Goal: Information Seeking & Learning: Learn about a topic

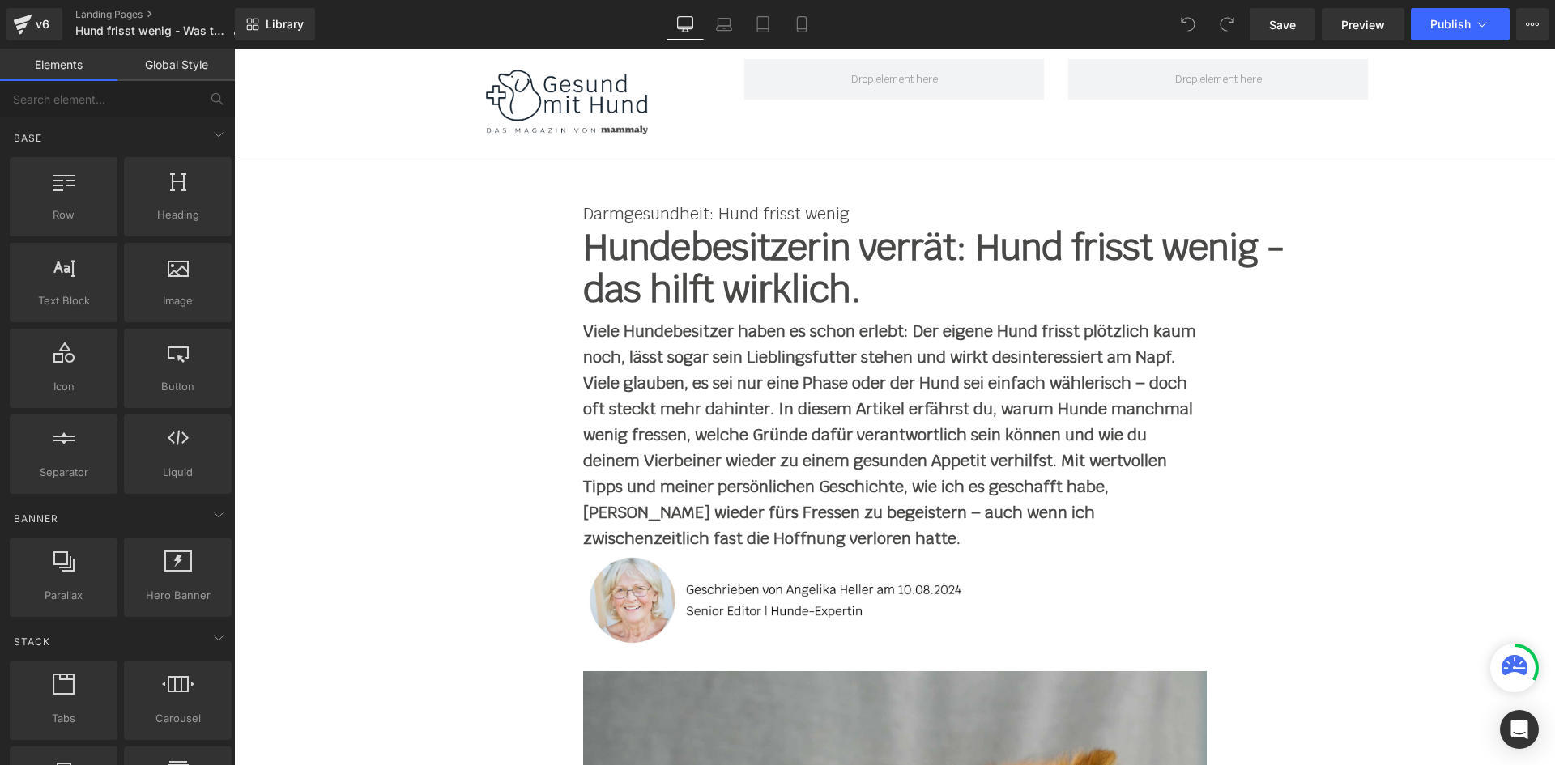
click at [720, 381] on strong "Viele Hundebesitzer haben es schon erlebt: Der eigene Hund frisst plötzlich kau…" at bounding box center [889, 435] width 613 height 228
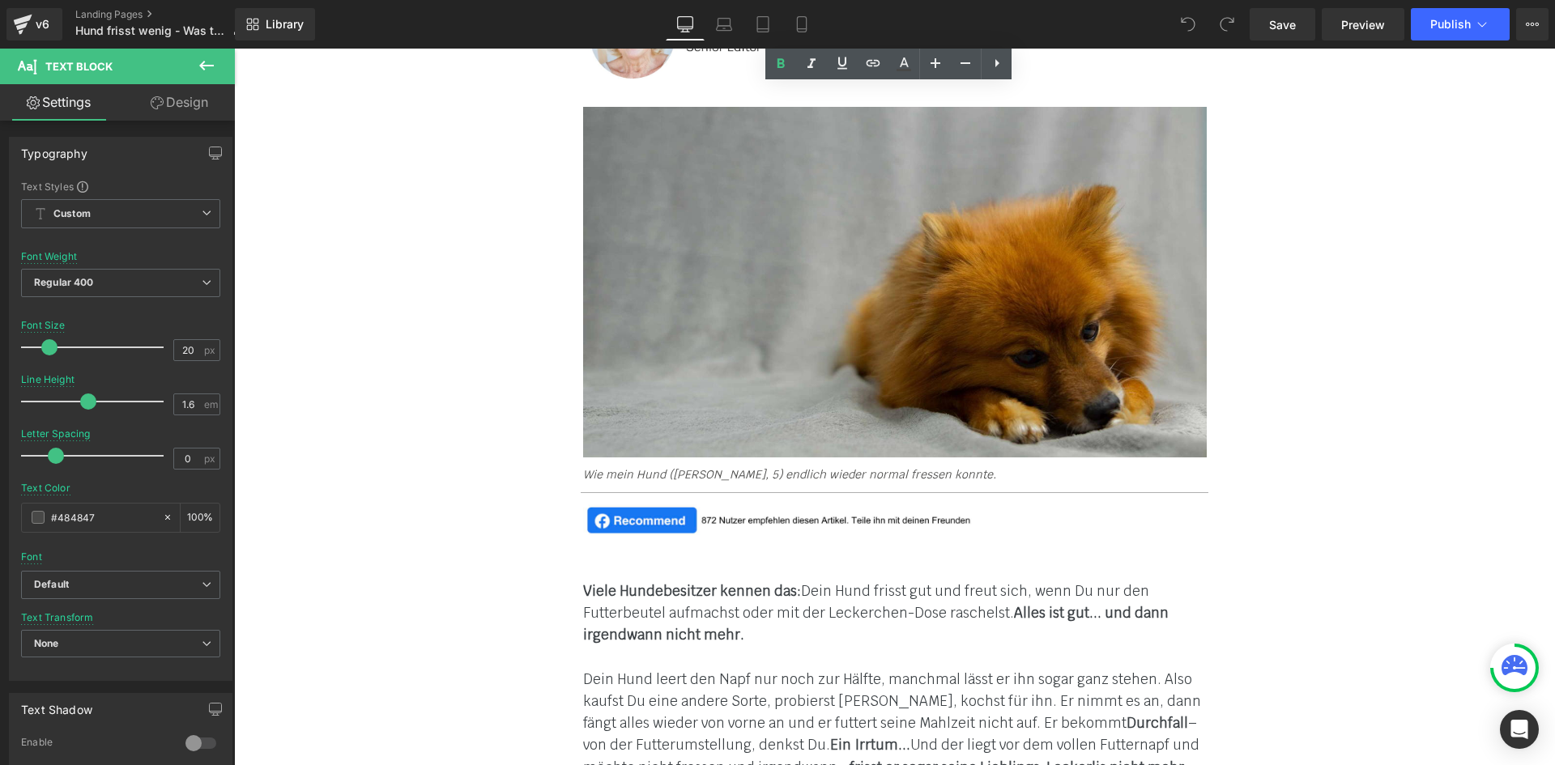
scroll to position [891, 0]
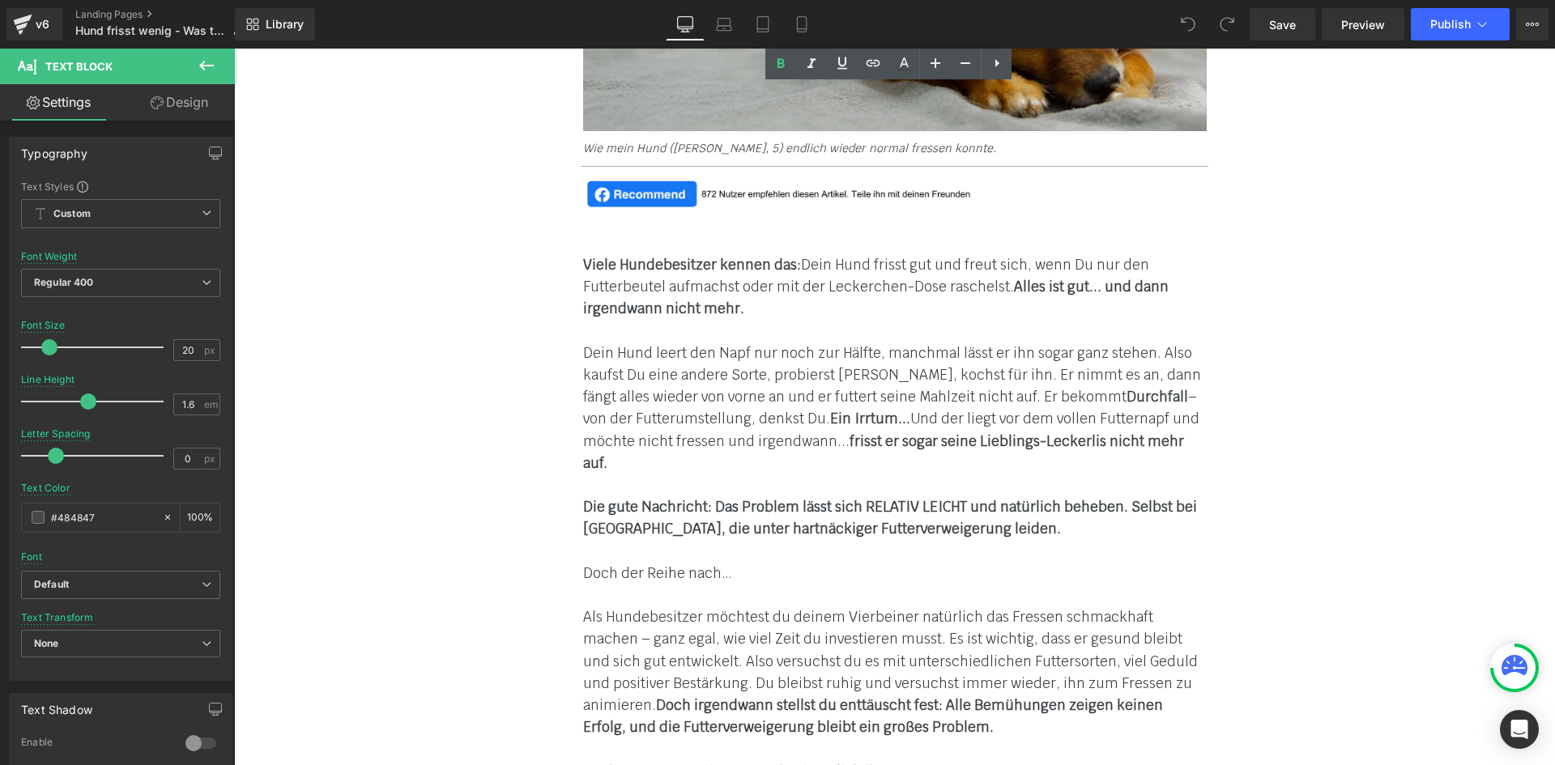
click at [659, 330] on p at bounding box center [895, 332] width 624 height 22
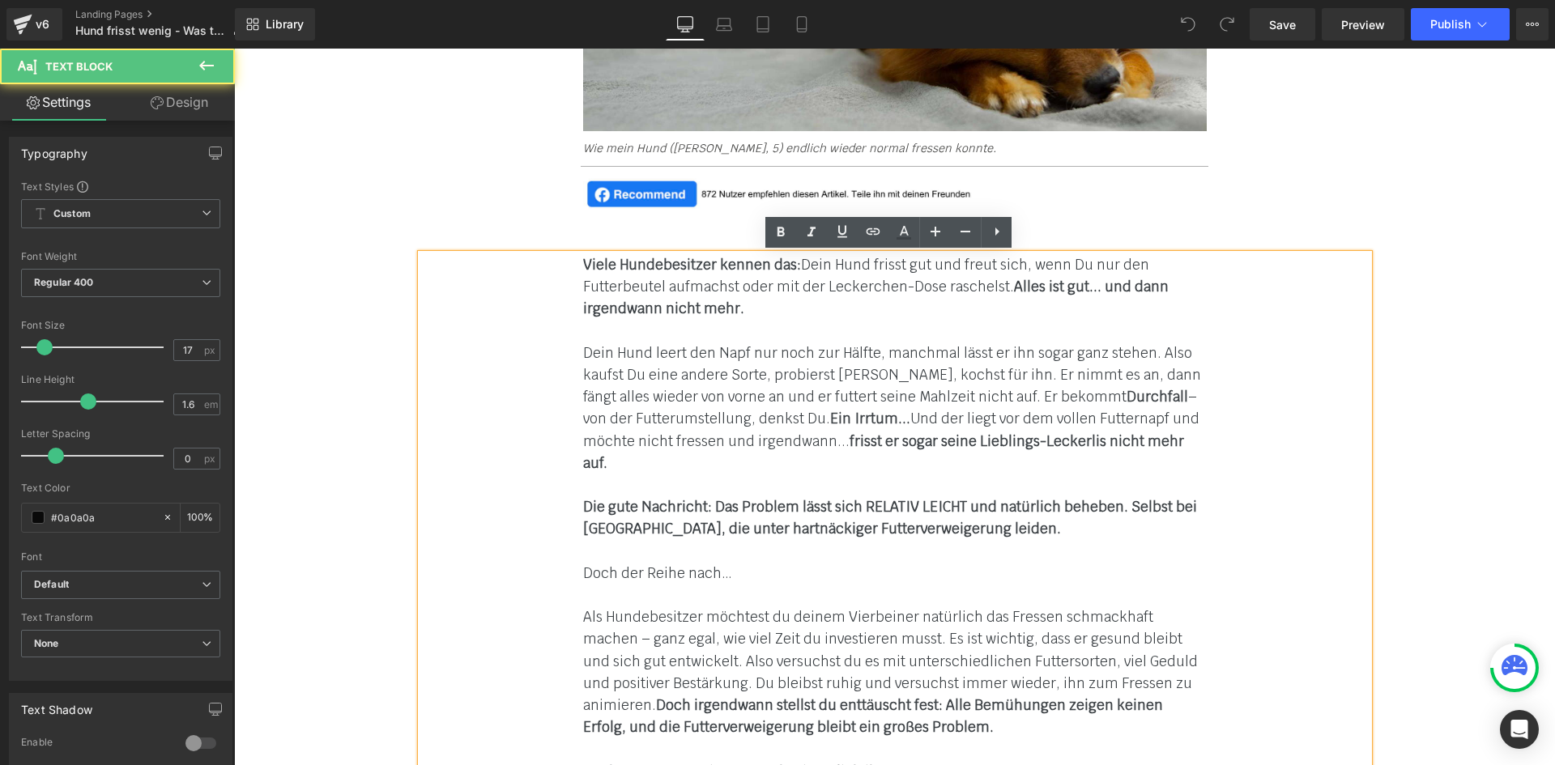
click at [650, 299] on p "Viele Hundebesitzer kennen das: Dein Hund frisst gut und freut sich, wenn Du nu…" at bounding box center [895, 287] width 624 height 66
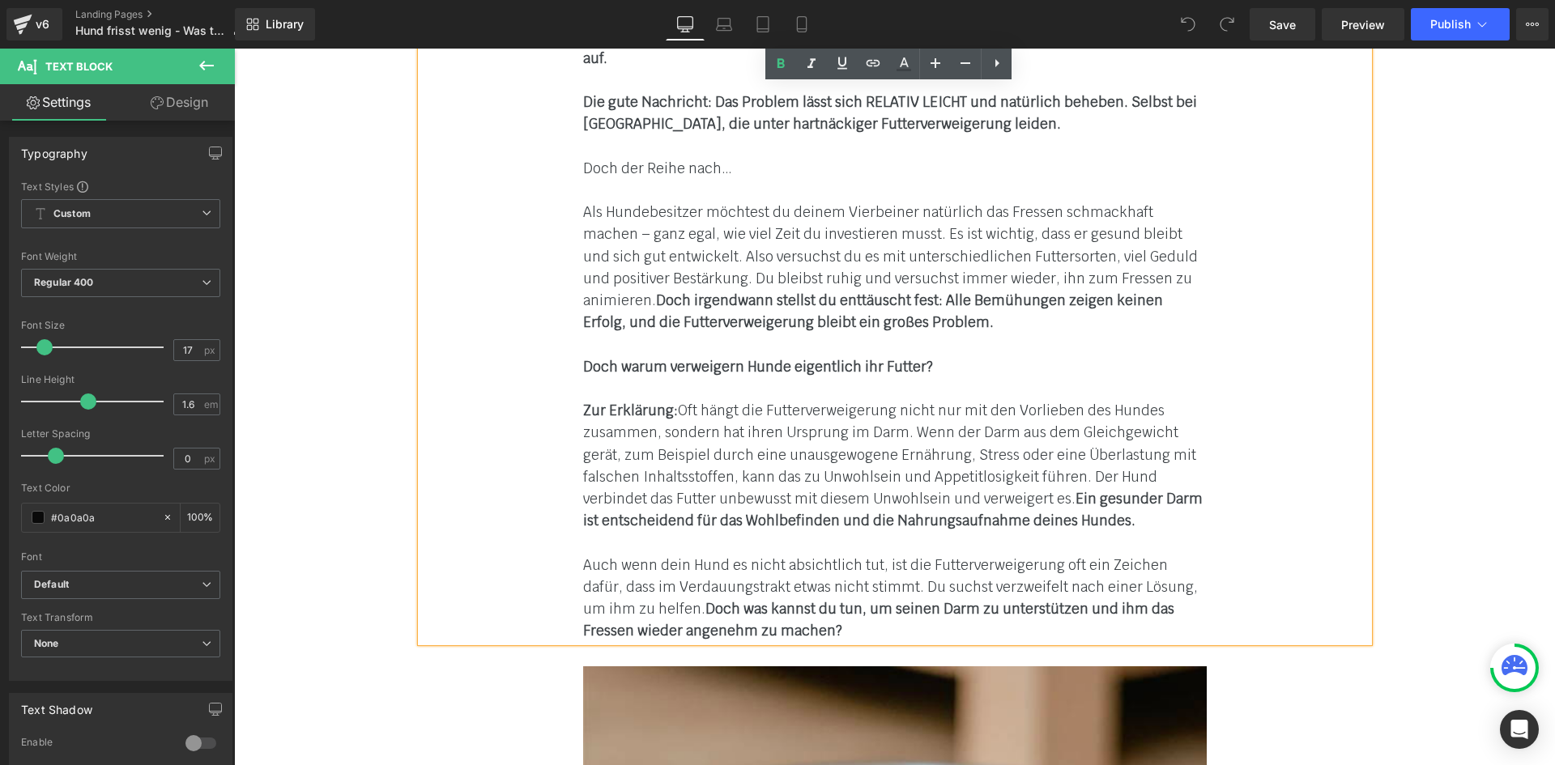
click at [745, 334] on p at bounding box center [895, 345] width 624 height 22
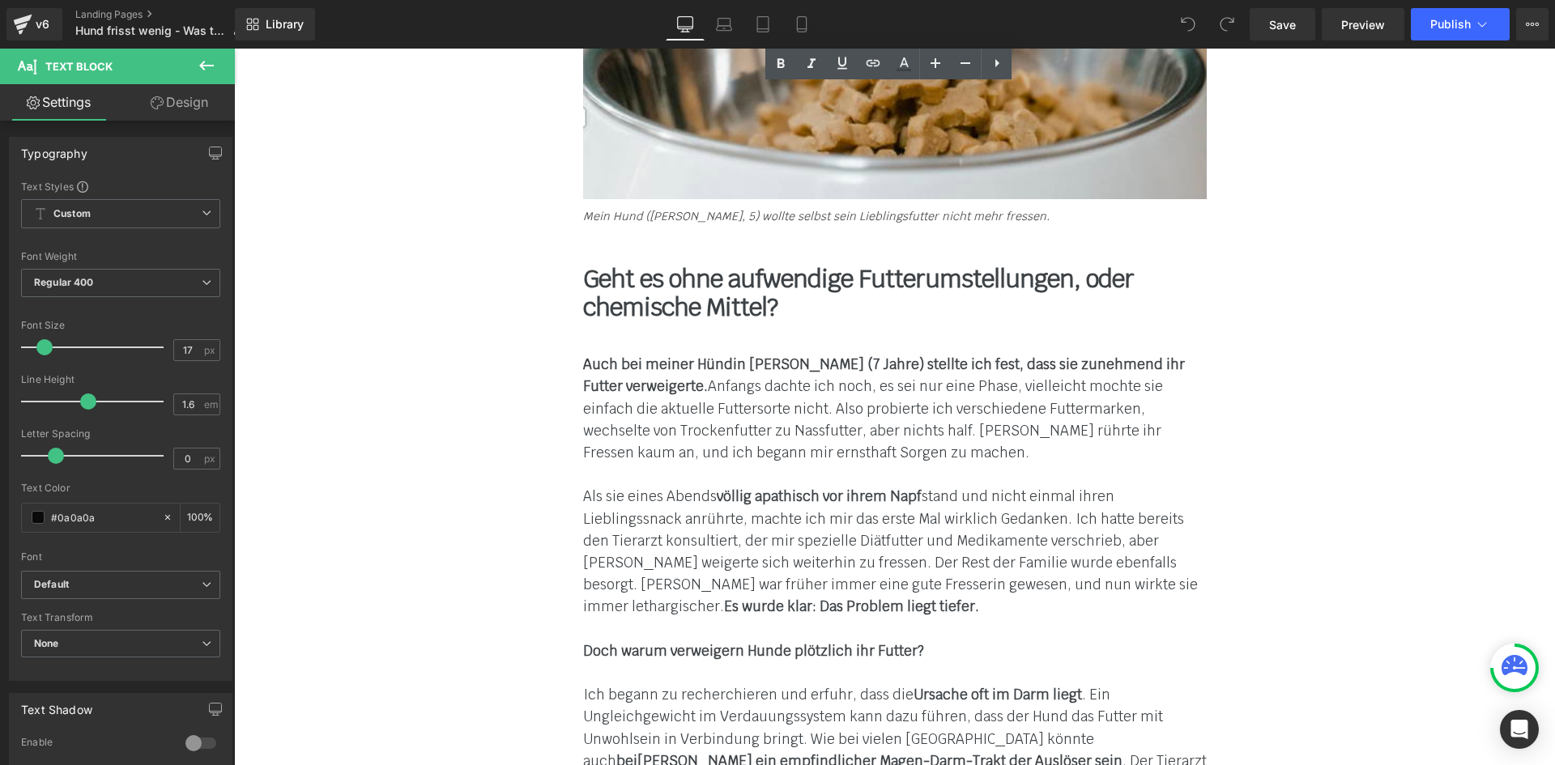
scroll to position [2106, 0]
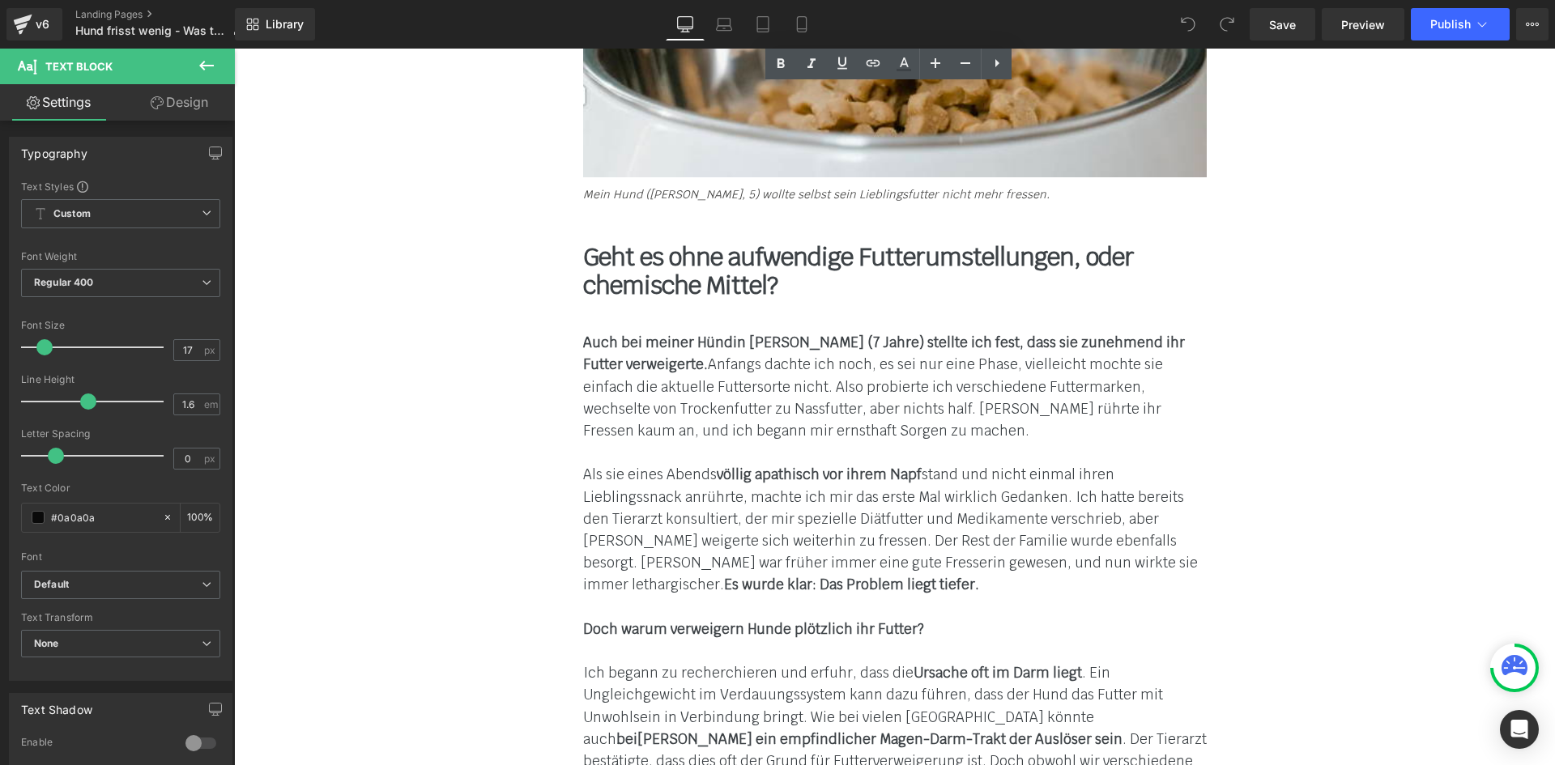
click at [761, 334] on strong "Auch bei meiner Hündin [PERSON_NAME] (7 Jahre) stellte ich fest, dass sie zuneh…" at bounding box center [884, 354] width 602 height 40
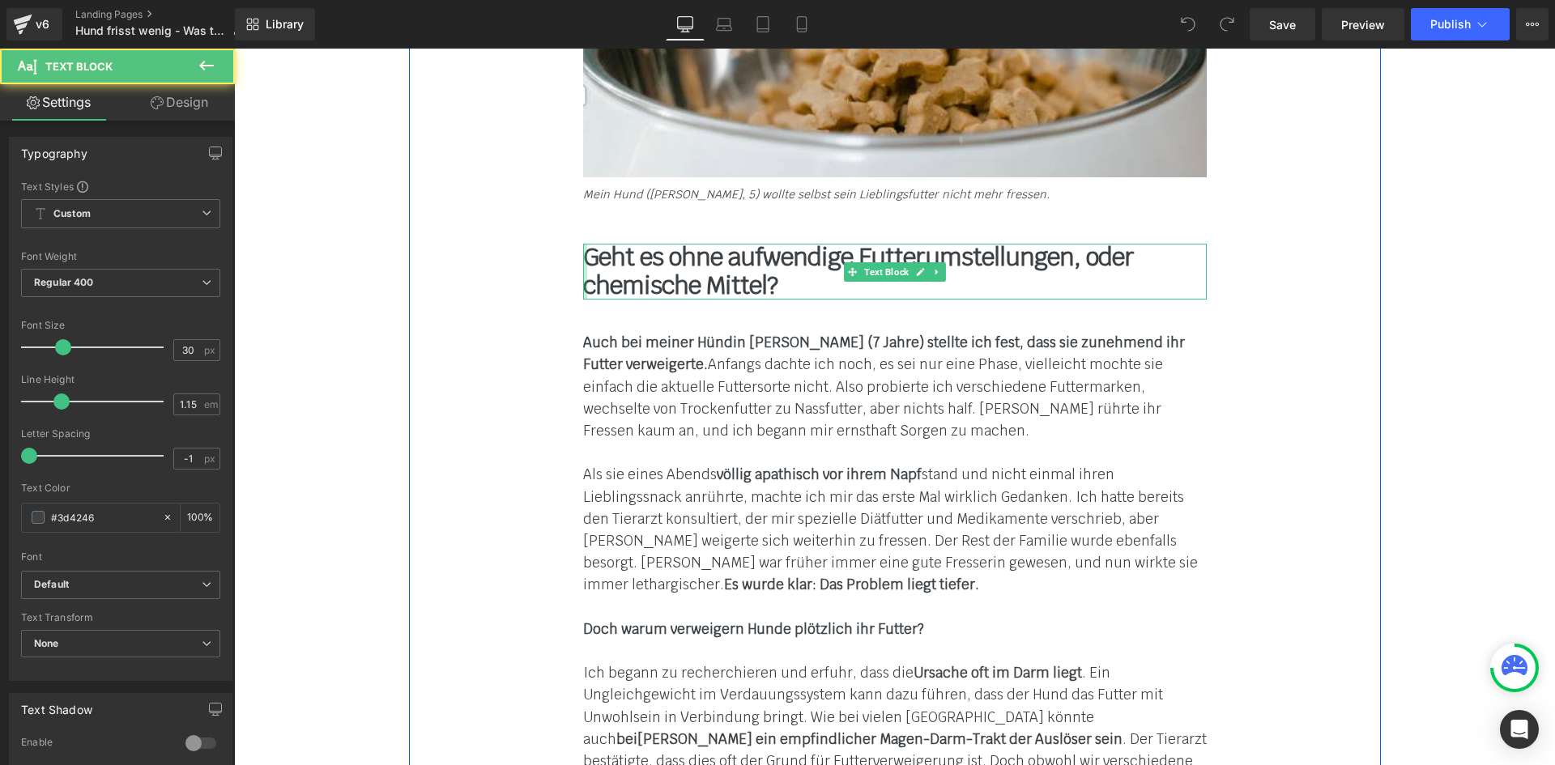
drag, startPoint x: 774, startPoint y: 257, endPoint x: 580, endPoint y: 227, distance: 195.9
click at [583, 244] on div "Geht es ohne aufwendige Futterumstellungen, oder chemische Mittel? Text Block" at bounding box center [895, 272] width 624 height 56
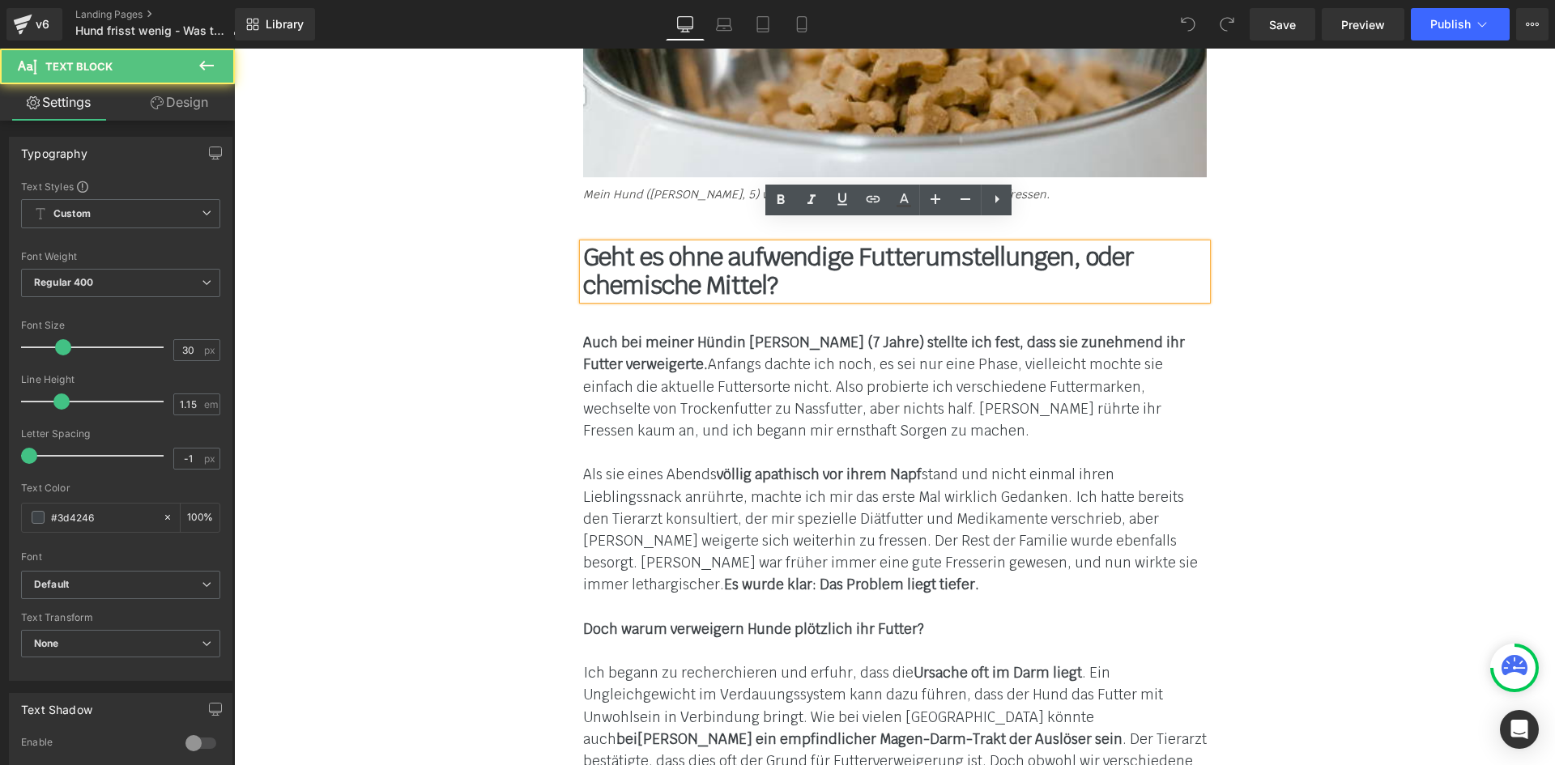
click at [631, 262] on b "Geht es ohne aufwendige Futterumstellungen, oder chemische Mittel?" at bounding box center [858, 271] width 551 height 60
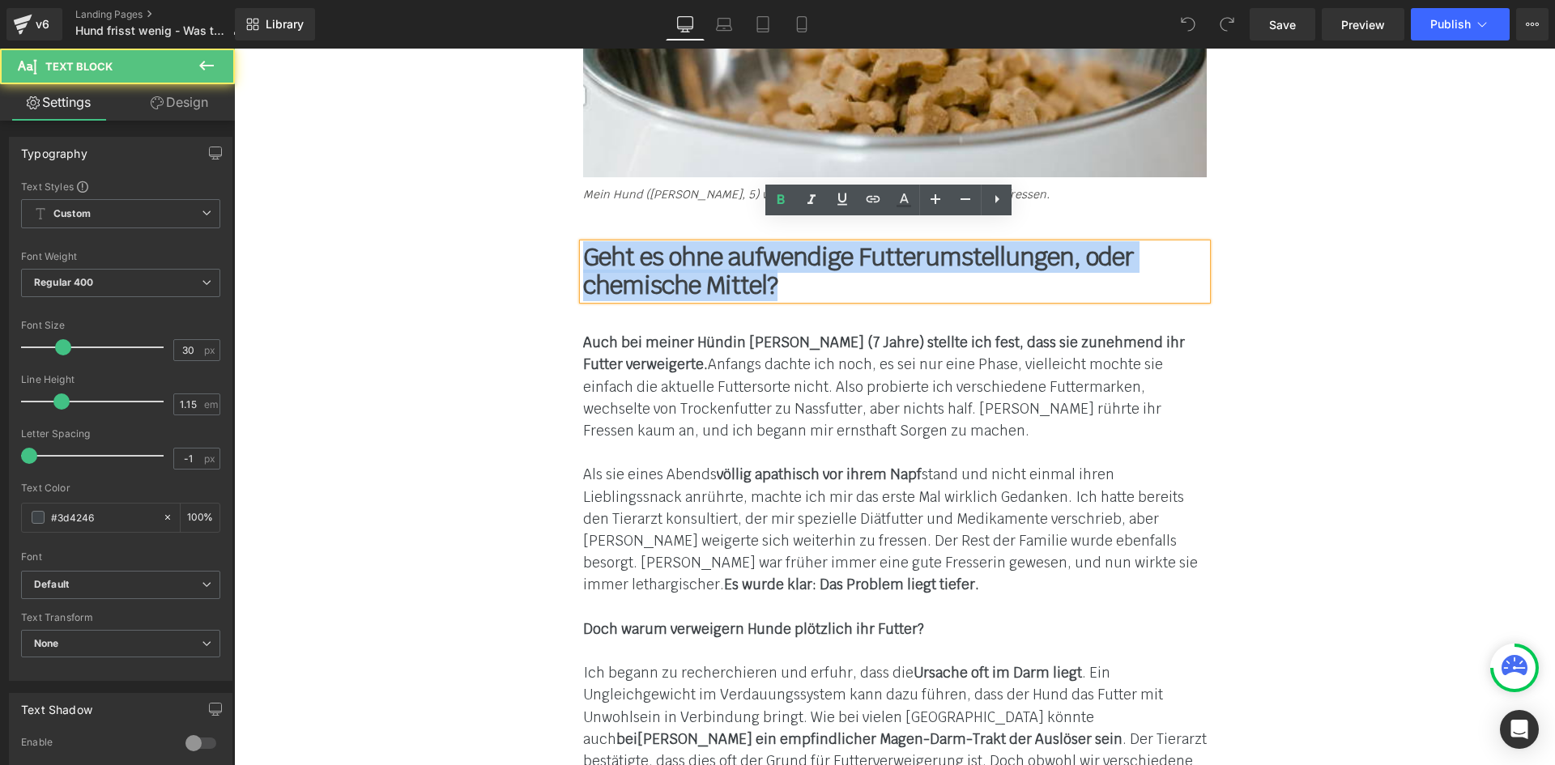
click at [631, 262] on b "Geht es ohne aufwendige Futterumstellungen, oder chemische Mittel?" at bounding box center [858, 271] width 551 height 60
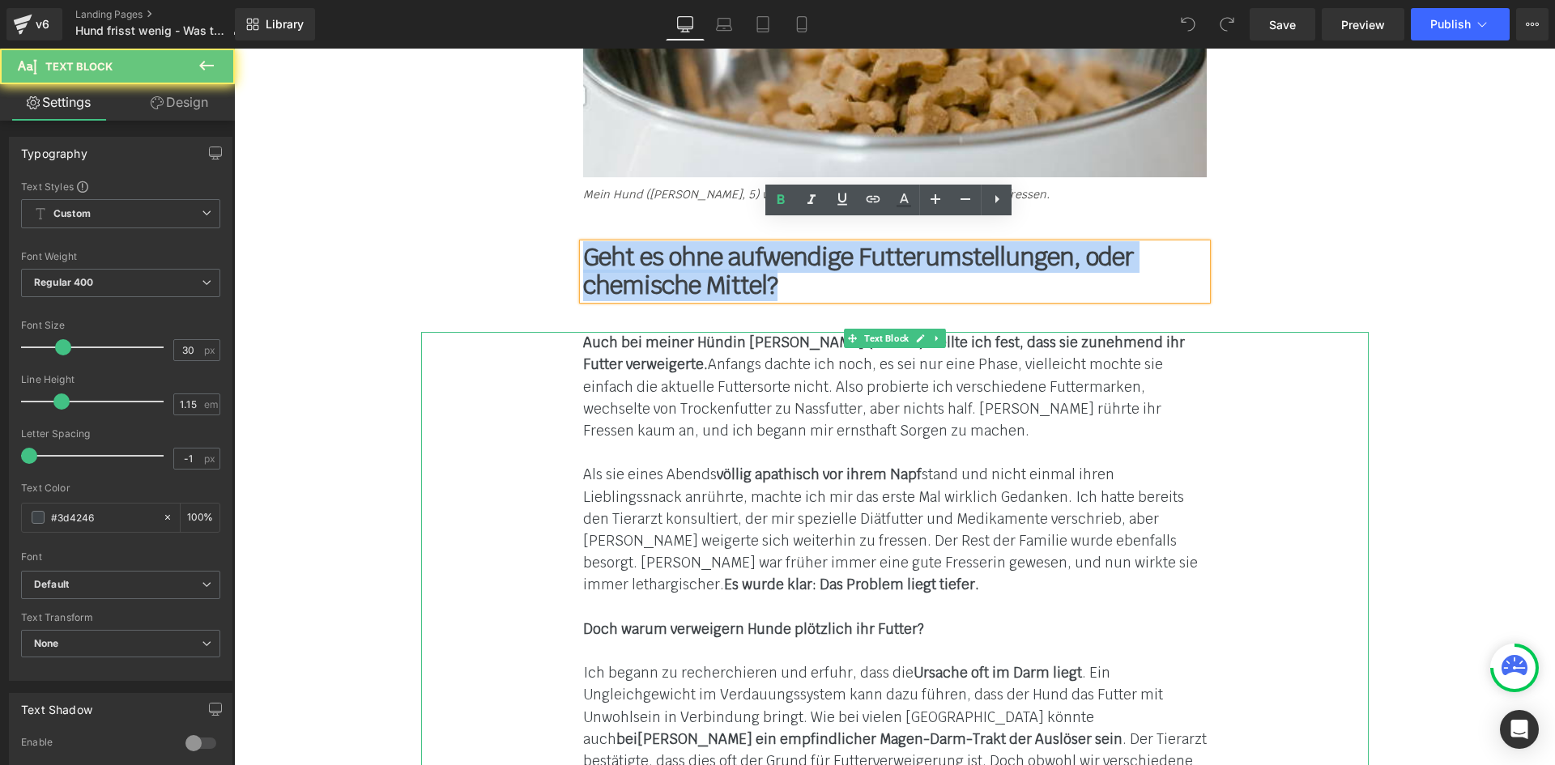
click at [471, 332] on div "Auch bei meiner Hündin [PERSON_NAME] (7 Jahre) stellte ich fest, dass sie zuneh…" at bounding box center [895, 640] width 948 height 617
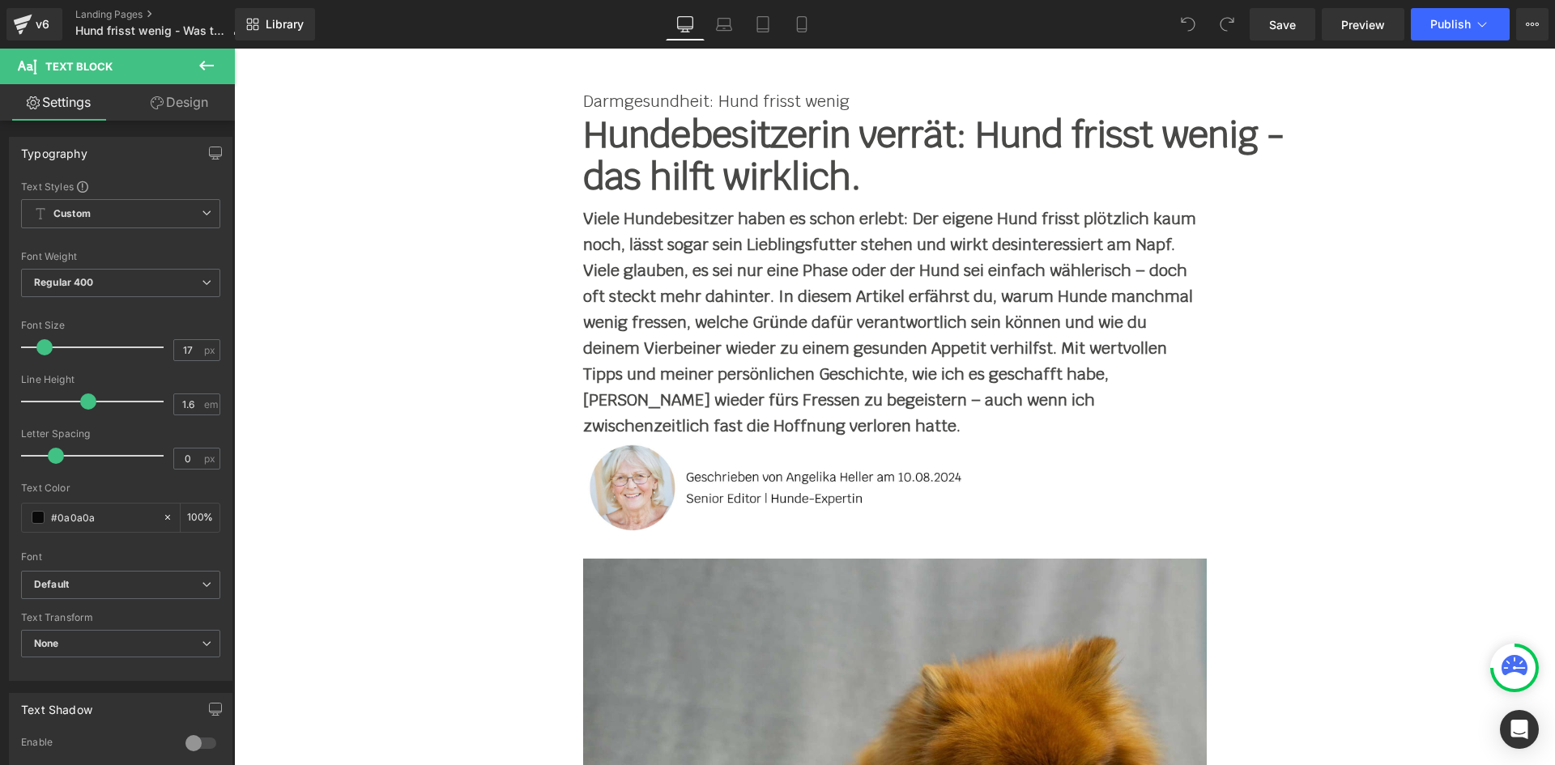
scroll to position [0, 0]
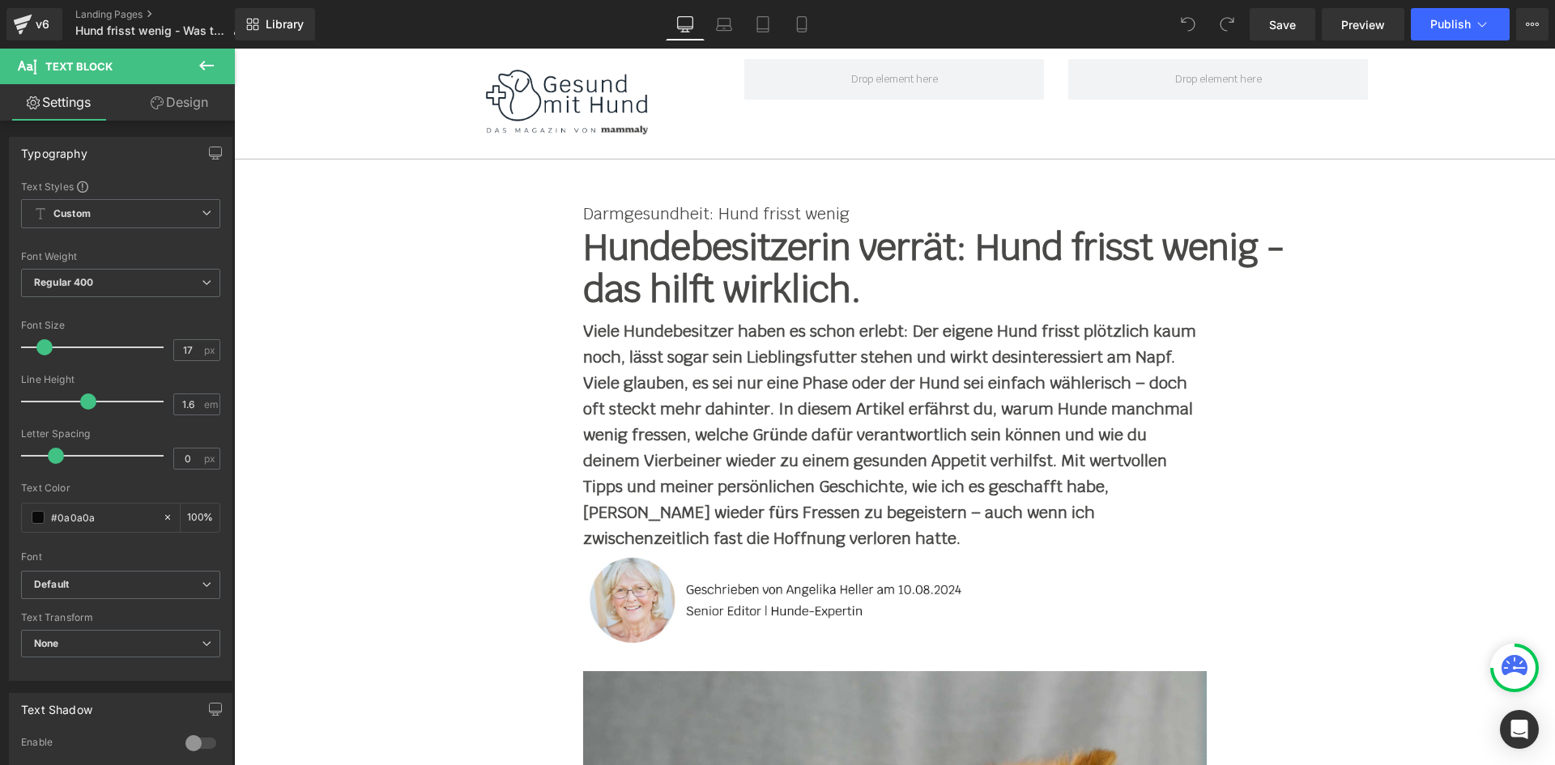
click at [694, 241] on h1 "Hundebesitzerin verrät: Hund frisst wenig - das hilft wirklich." at bounding box center [935, 269] width 705 height 84
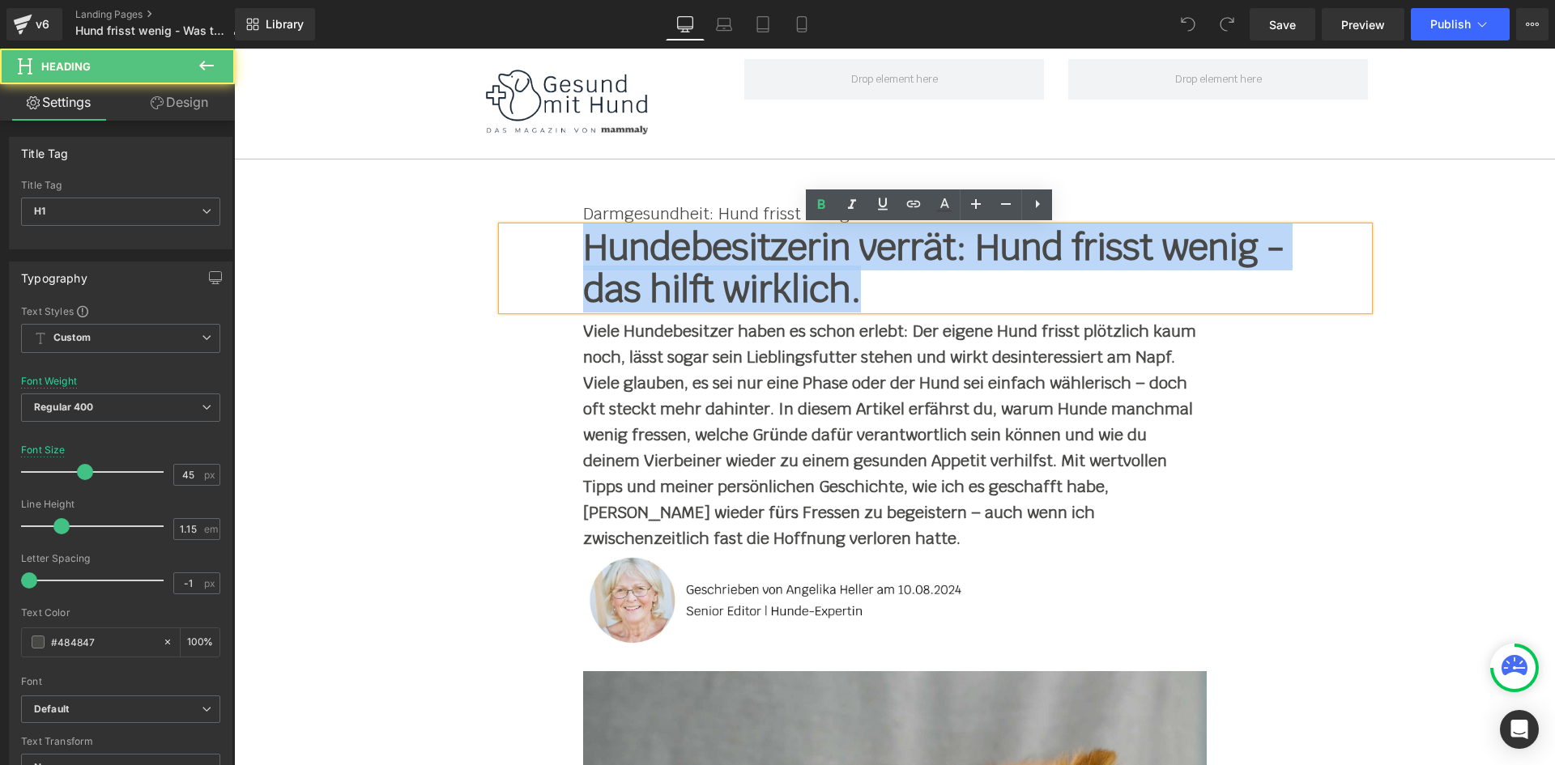
drag, startPoint x: 871, startPoint y: 302, endPoint x: 584, endPoint y: 249, distance: 291.5
click at [584, 249] on h1 "Hundebesitzerin verrät: Hund frisst wenig - das hilft wirklich." at bounding box center [935, 269] width 705 height 84
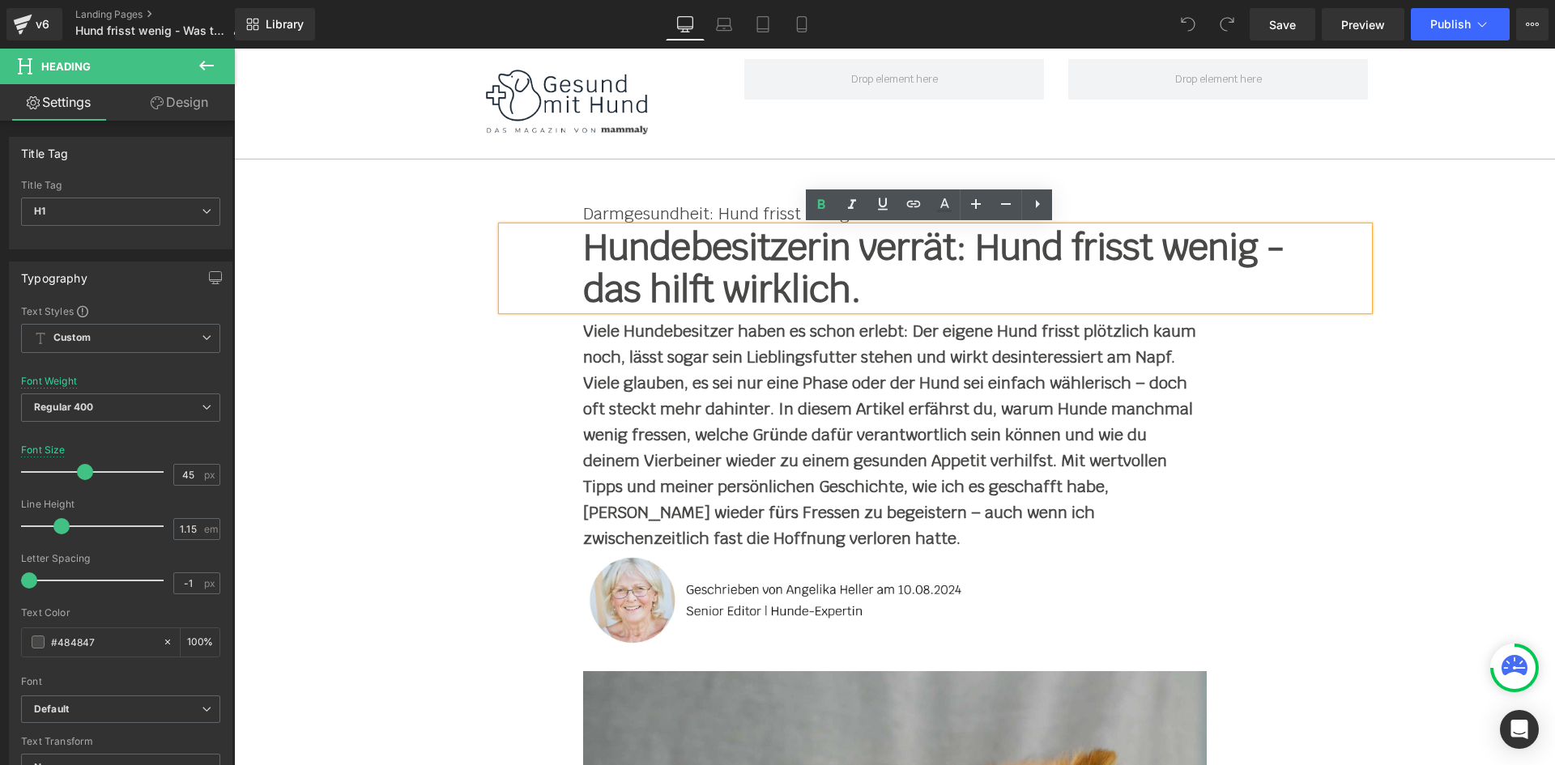
click at [617, 188] on div "Darmgesundheit: Hund frisst wenig Text Block Hundebesitzerin verrät: Hund friss…" at bounding box center [895, 640] width 972 height 944
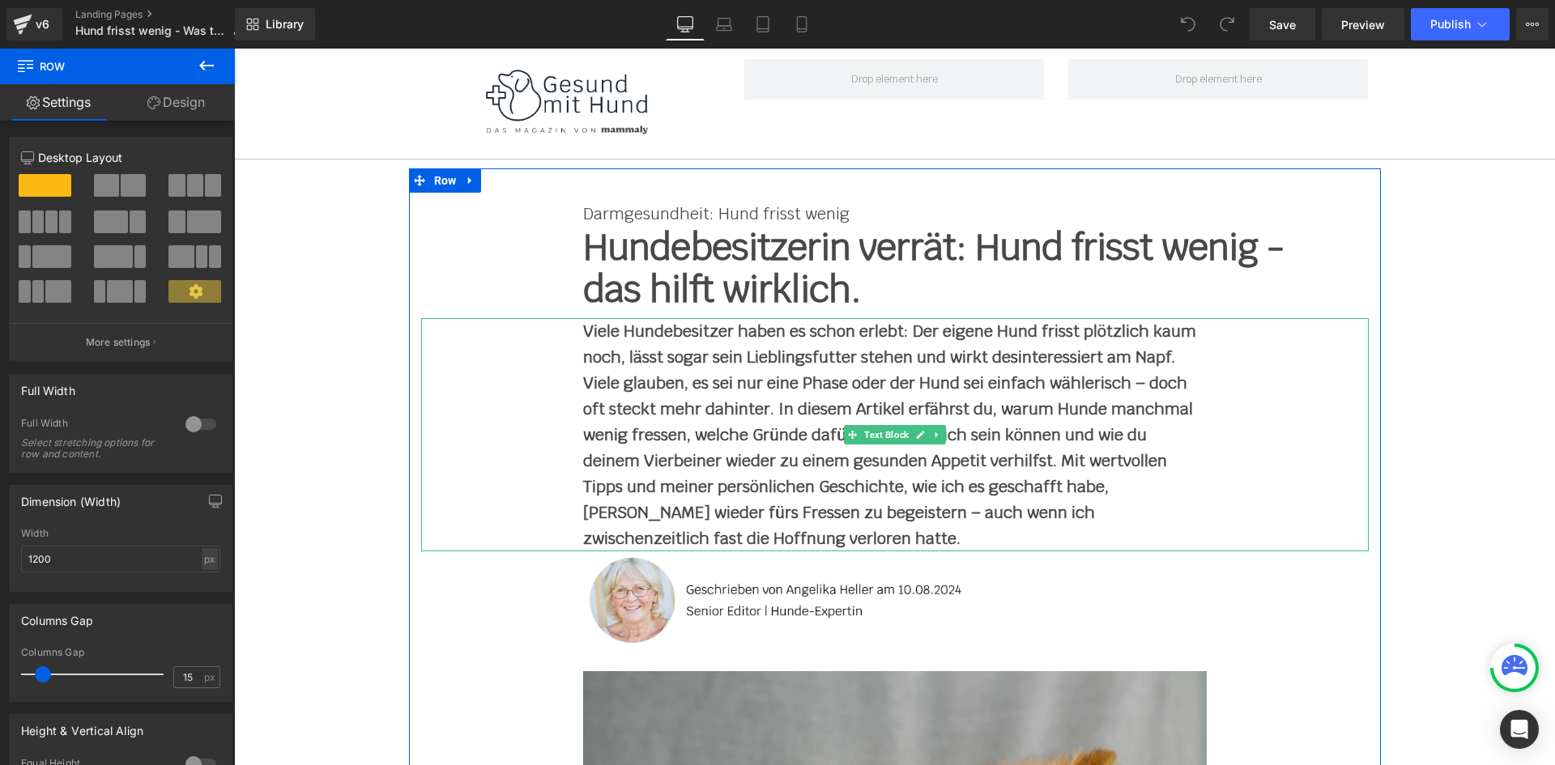
click at [675, 382] on strong "Viele Hundebesitzer haben es schon erlebt: Der eigene Hund frisst plötzlich kau…" at bounding box center [889, 435] width 613 height 228
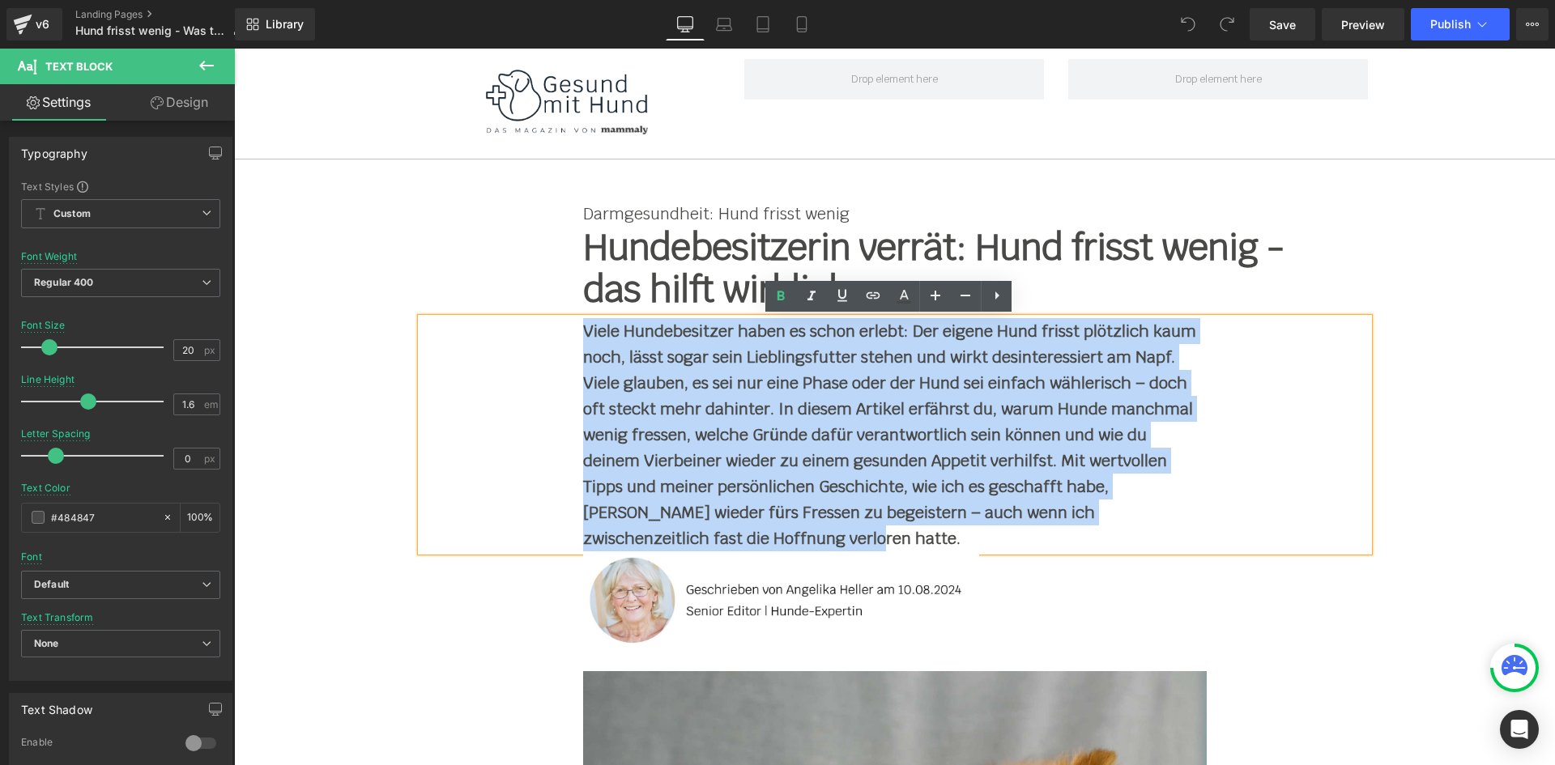
drag, startPoint x: 572, startPoint y: 325, endPoint x: 750, endPoint y: 528, distance: 270.3
click at [750, 528] on div "Viele Hundebesitzer haben es schon erlebt: Der eigene Hund frisst plötzlich kau…" at bounding box center [895, 434] width 948 height 233
click at [751, 528] on strong "Viele Hundebesitzer haben es schon erlebt: Der eigene Hund frisst plötzlich kau…" at bounding box center [889, 435] width 613 height 228
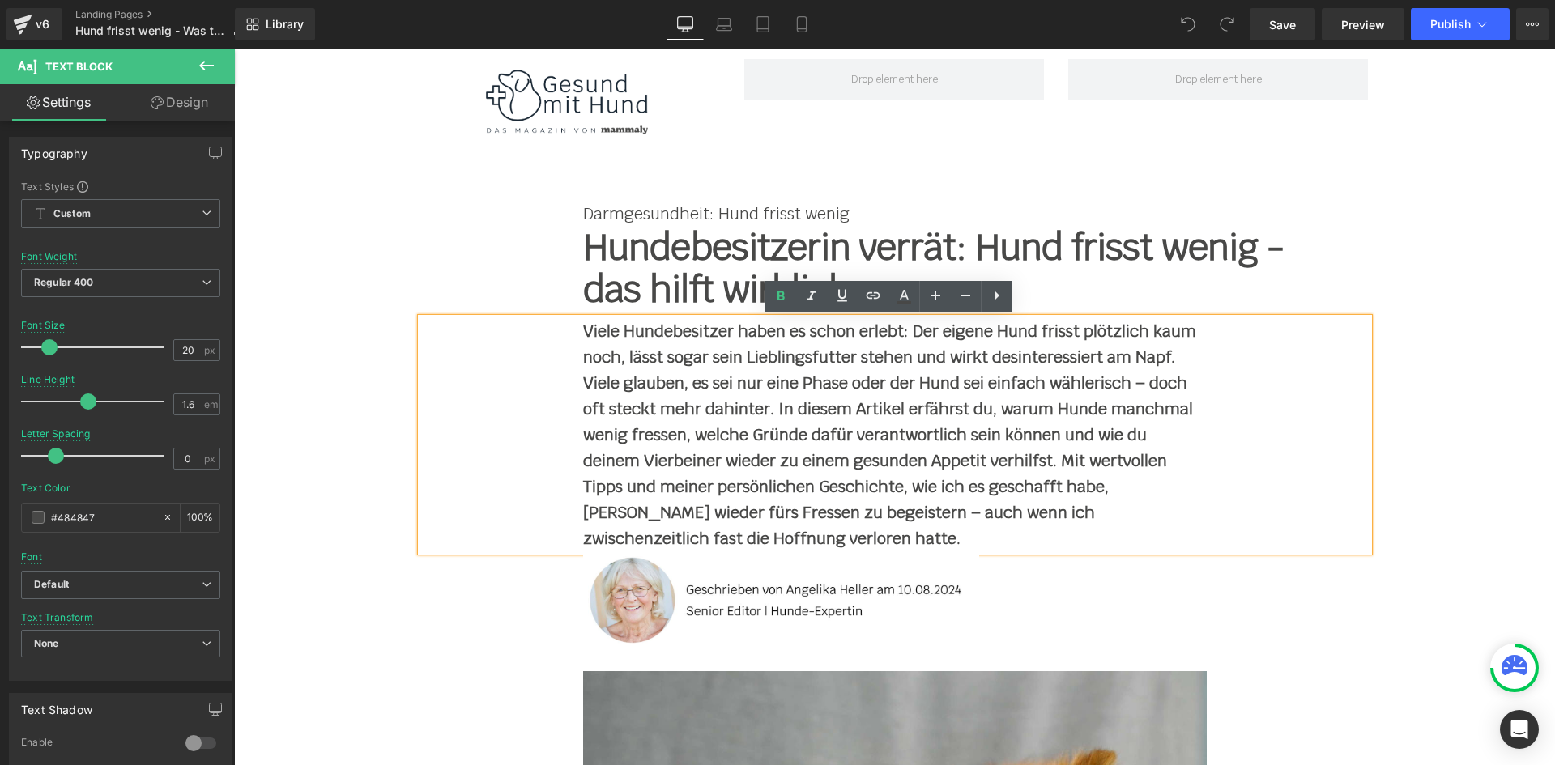
click at [1289, 589] on div "Darmgesundheit: Hund frisst wenig Text Block Hundebesitzerin verrät: Hund friss…" at bounding box center [895, 649] width 972 height 912
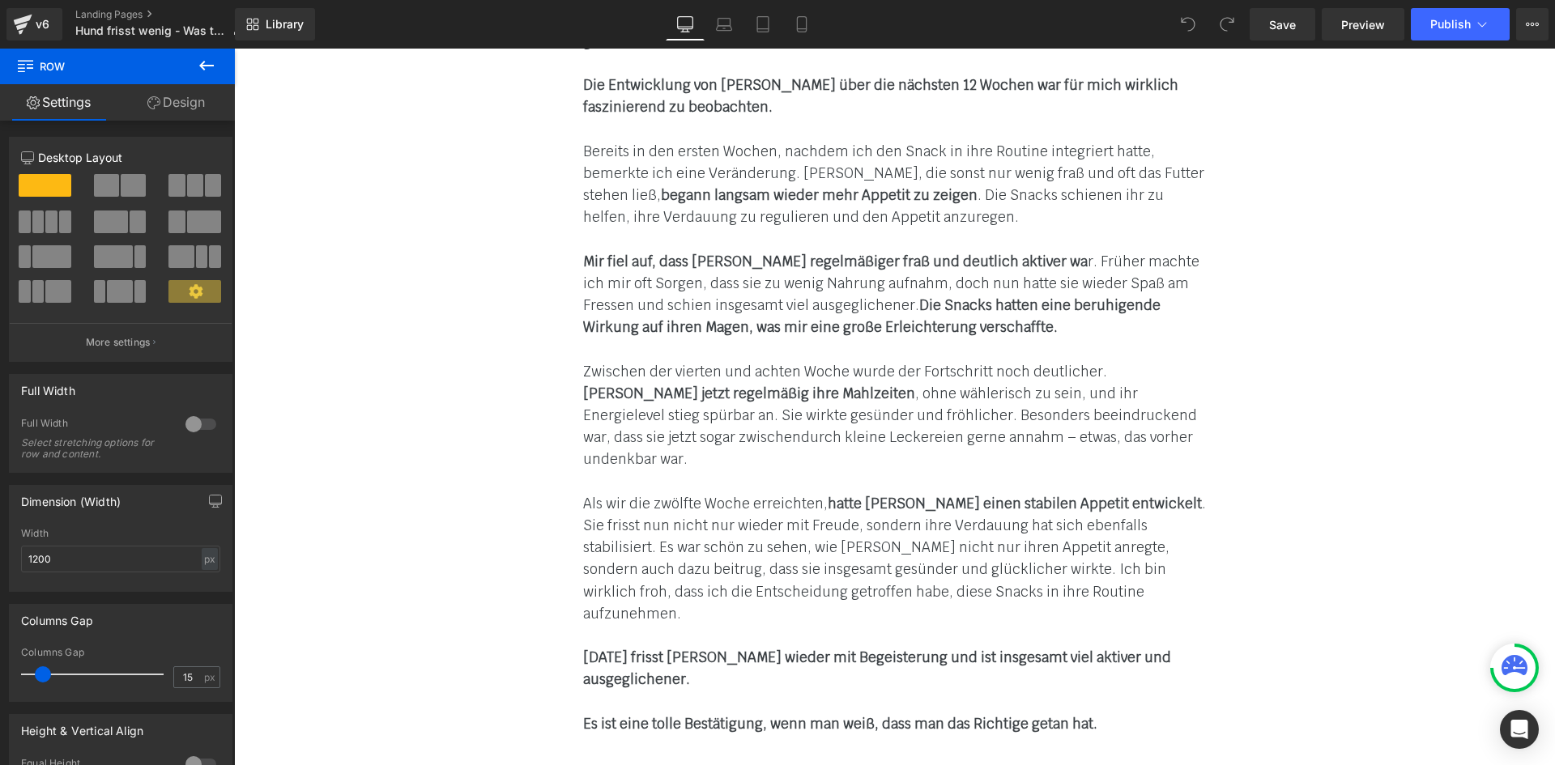
scroll to position [6082, 0]
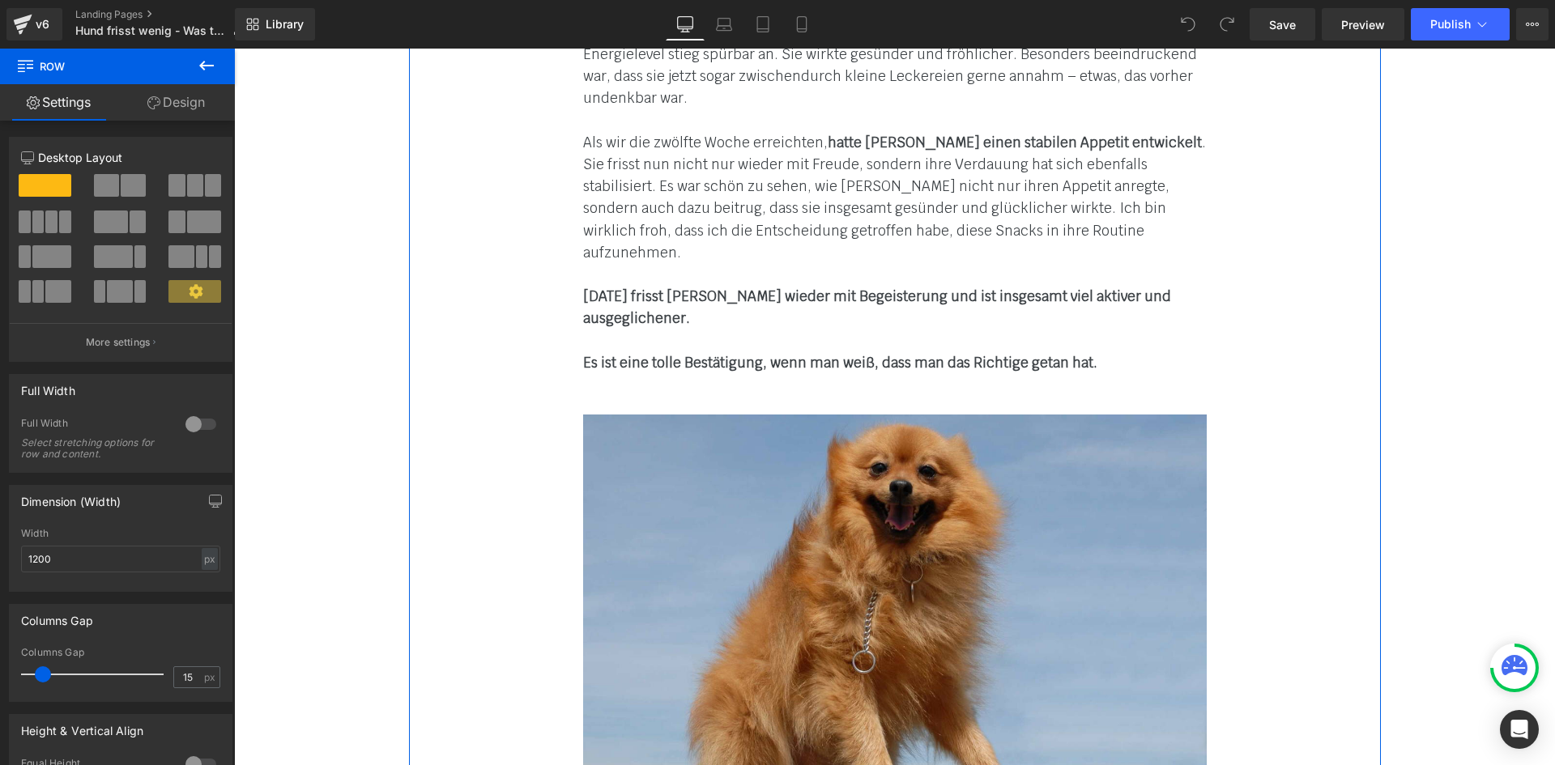
click at [1251, 438] on div "Image [PERSON_NAME] hatte ihre Lebenslust verloren, und schaute mich immer trau…" at bounding box center [895, 527] width 972 height 7092
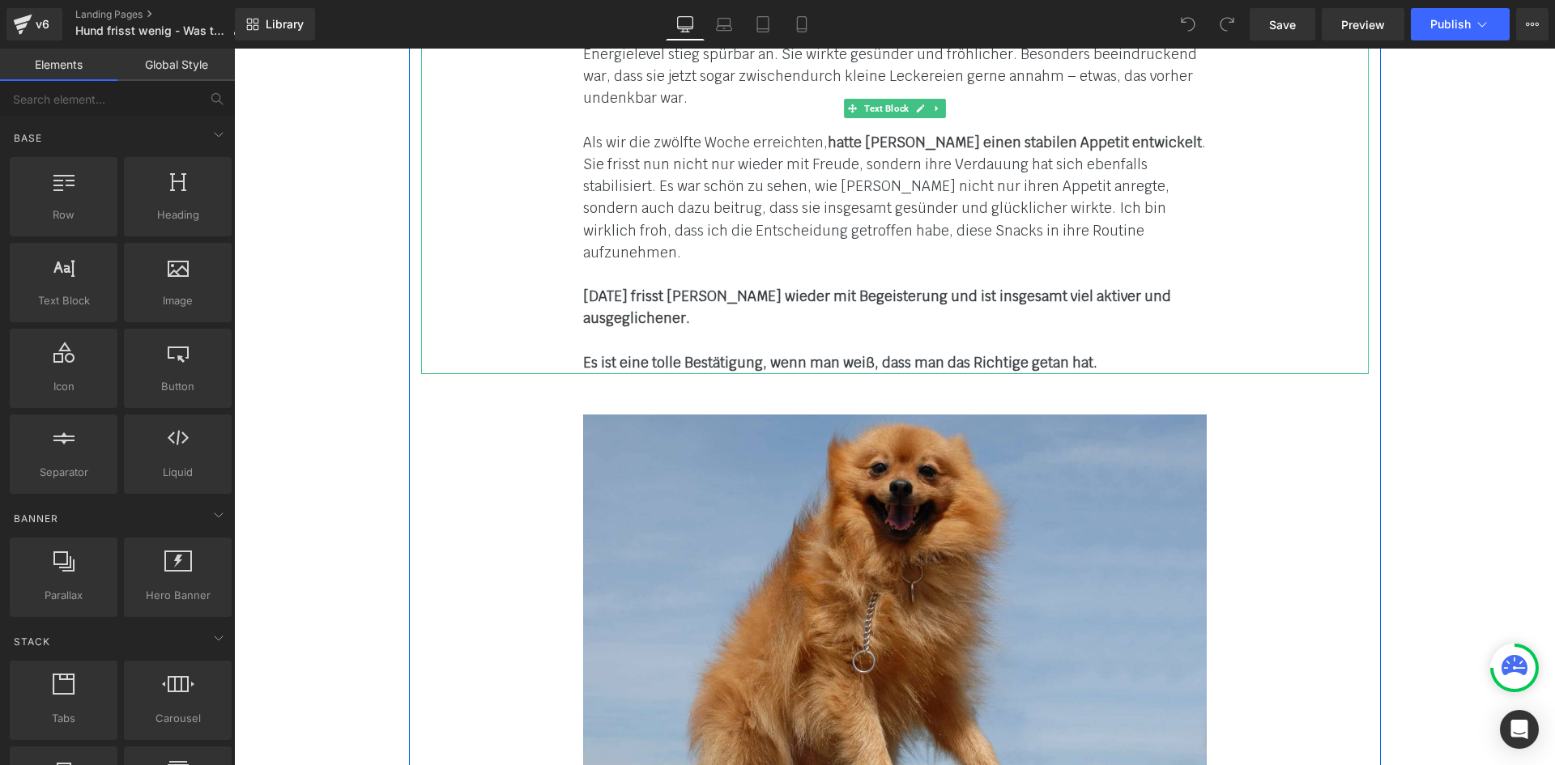
drag, startPoint x: 1032, startPoint y: 224, endPoint x: 1042, endPoint y: 205, distance: 21.4
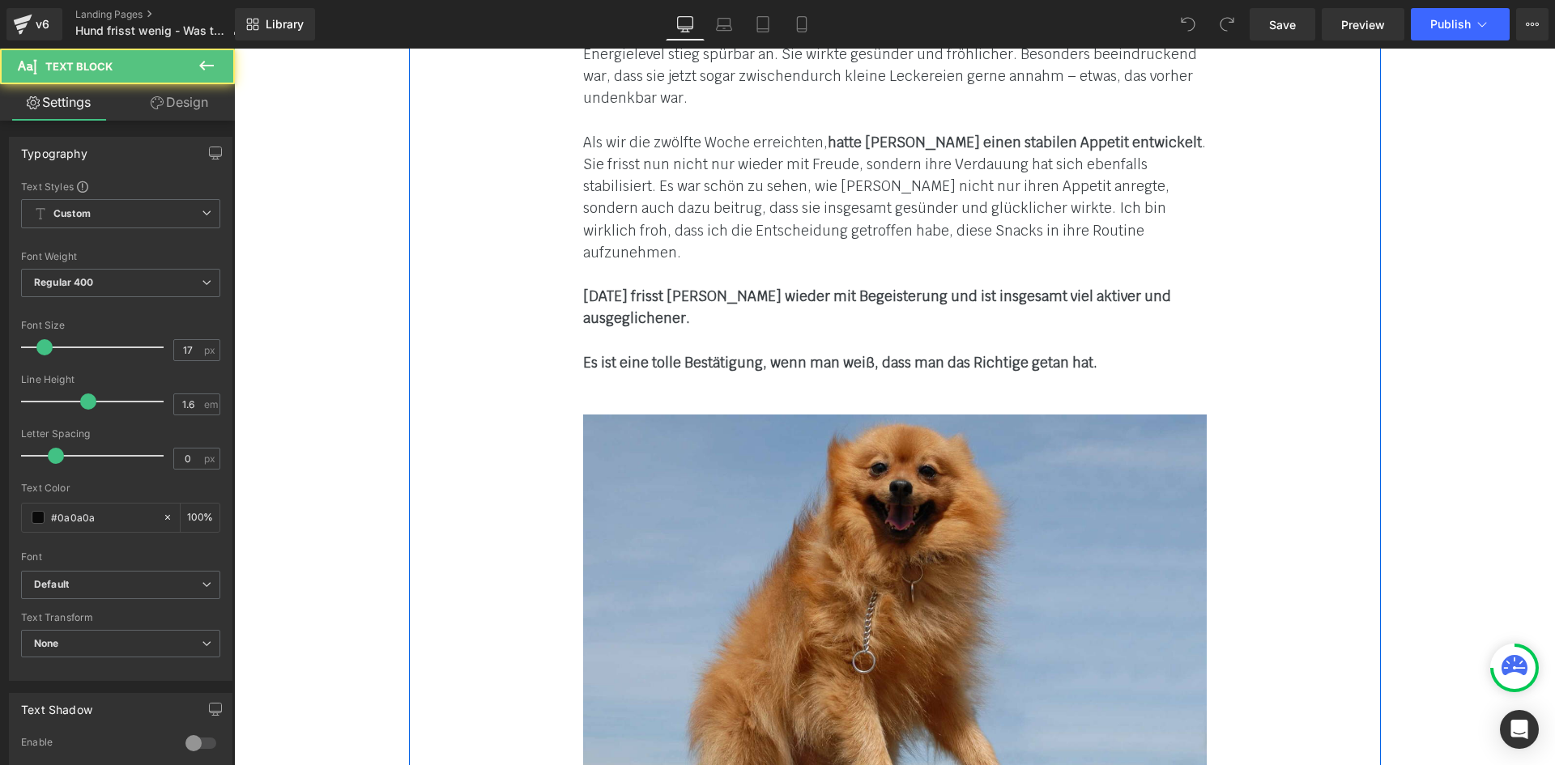
click at [854, 264] on div at bounding box center [895, 275] width 624 height 22
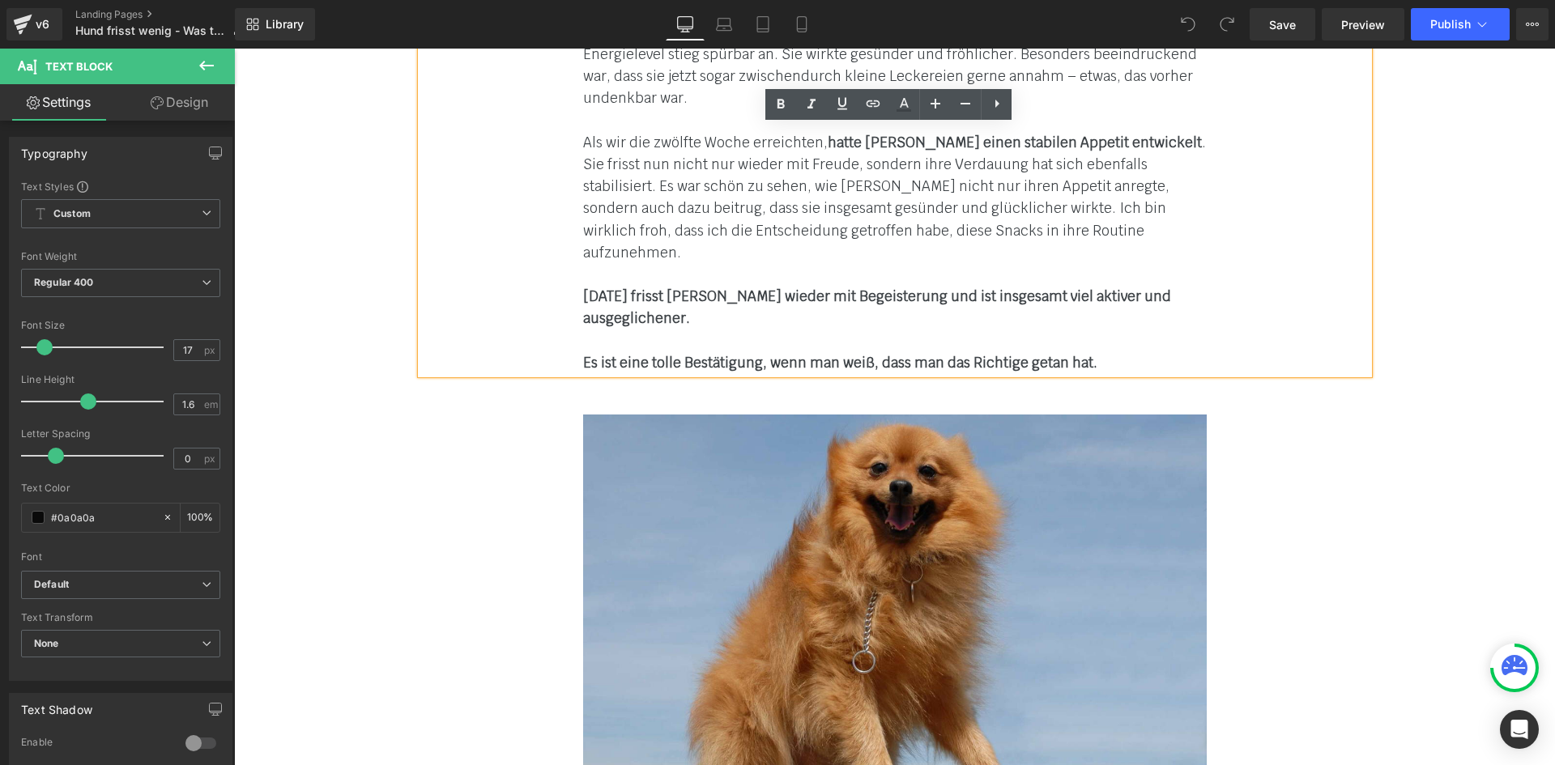
click at [1336, 311] on div "Image [PERSON_NAME] hatte ihre Lebenslust verloren, und schaute mich immer trau…" at bounding box center [895, 527] width 972 height 7092
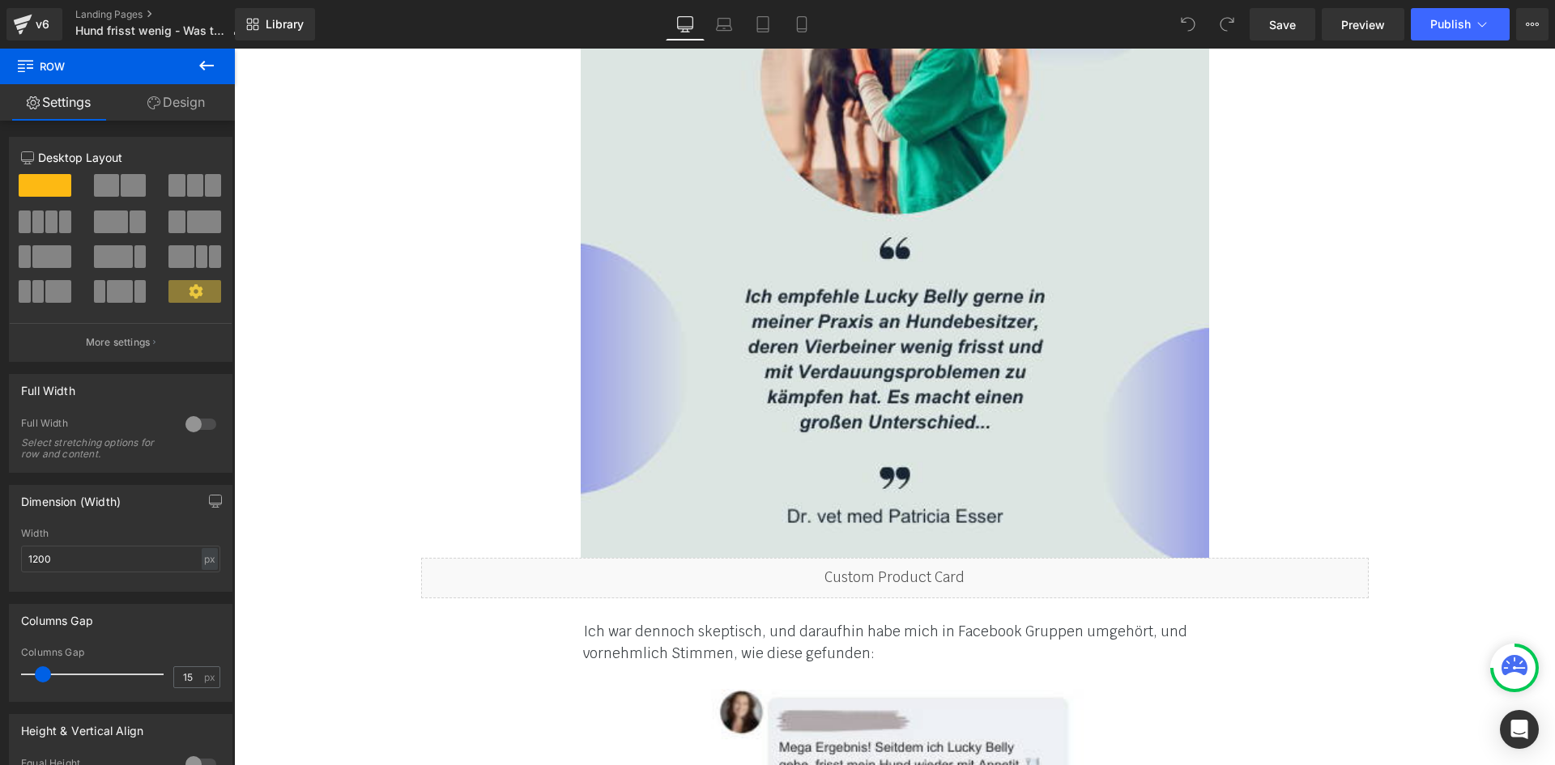
scroll to position [4219, 0]
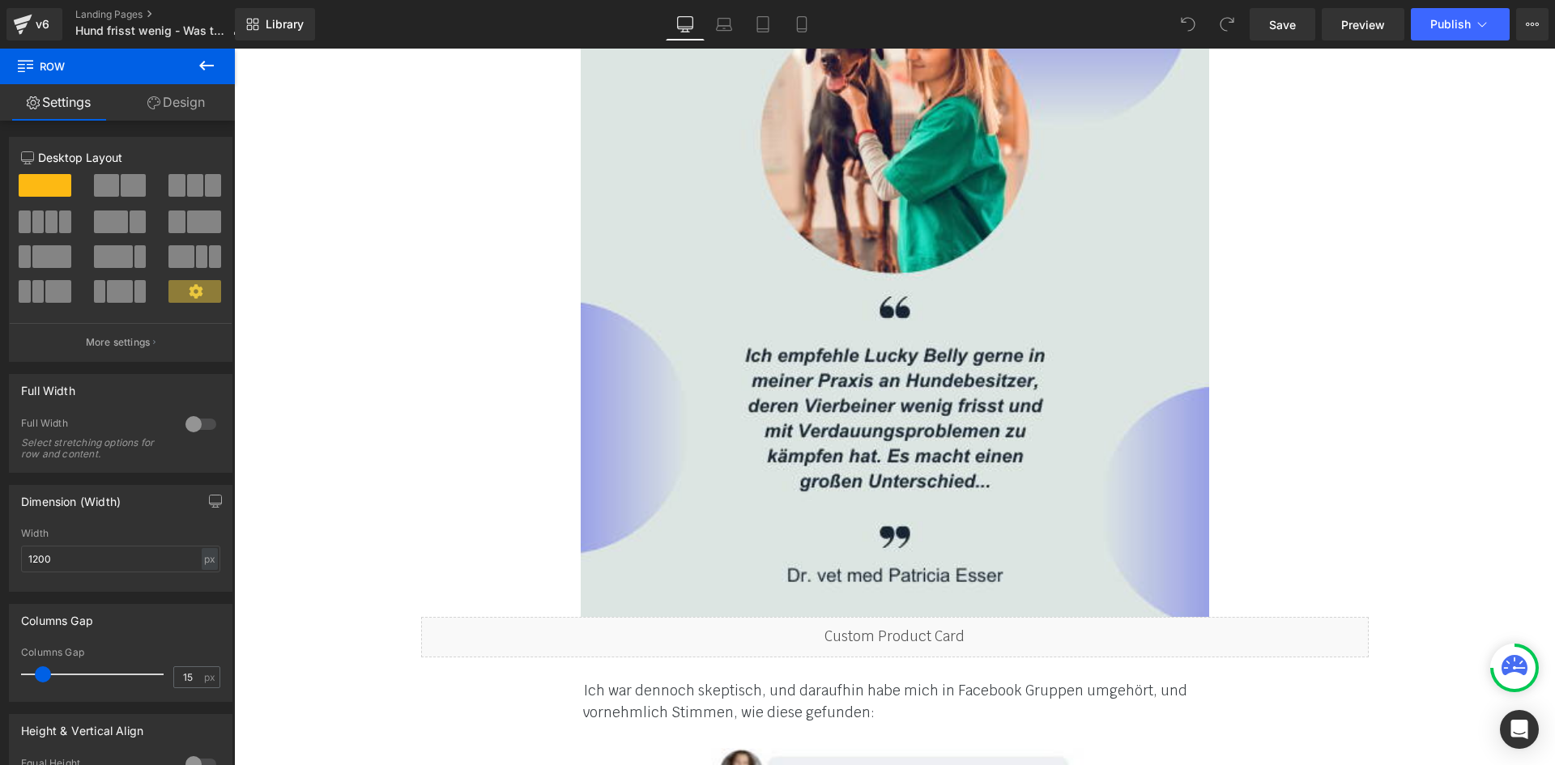
click at [129, 7] on div "v6 Landing Pages Hund frisst wenig - Was tun?" at bounding box center [117, 24] width 235 height 49
click at [123, 10] on link "Landing Pages" at bounding box center [165, 14] width 181 height 13
